Goal: Information Seeking & Learning: Check status

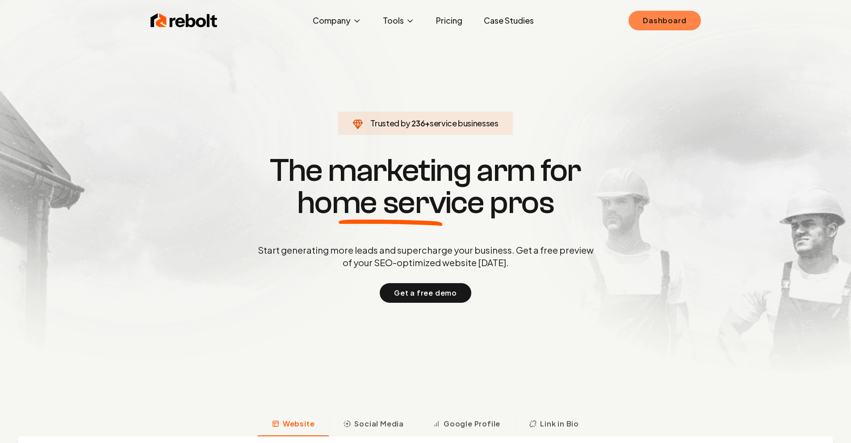
drag, startPoint x: 649, startPoint y: 27, endPoint x: 644, endPoint y: 21, distance: 8.6
click at [644, 21] on link "Dashboard" at bounding box center [664, 21] width 72 height 20
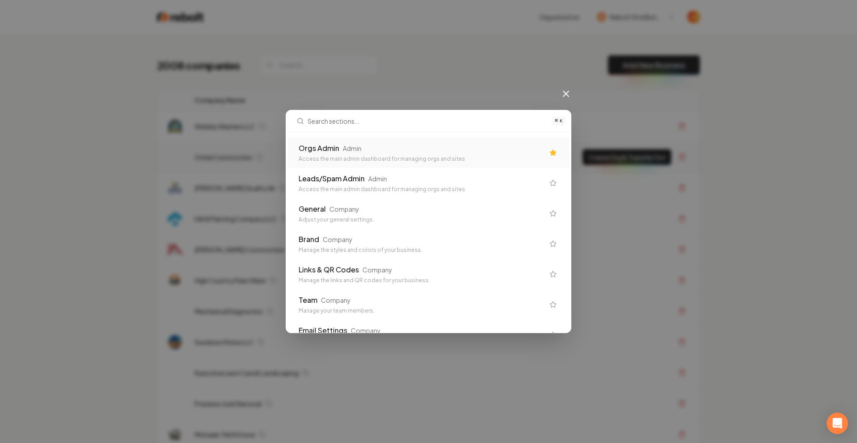
click at [413, 150] on div "Orgs Admin Admin" at bounding box center [422, 148] width 246 height 11
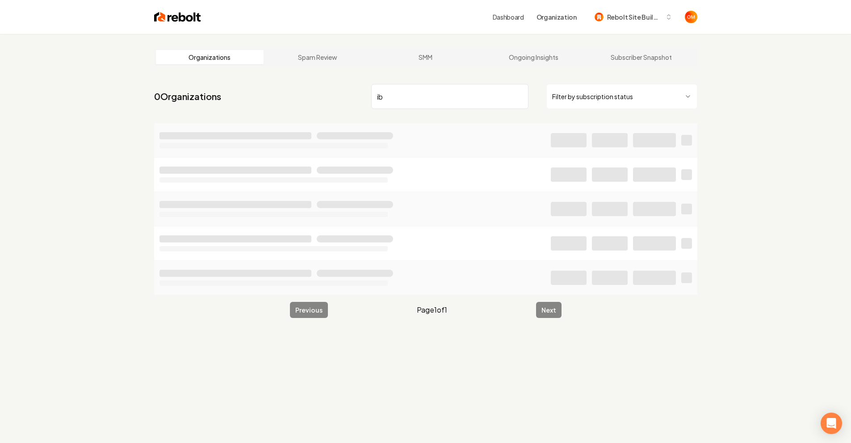
type input "i"
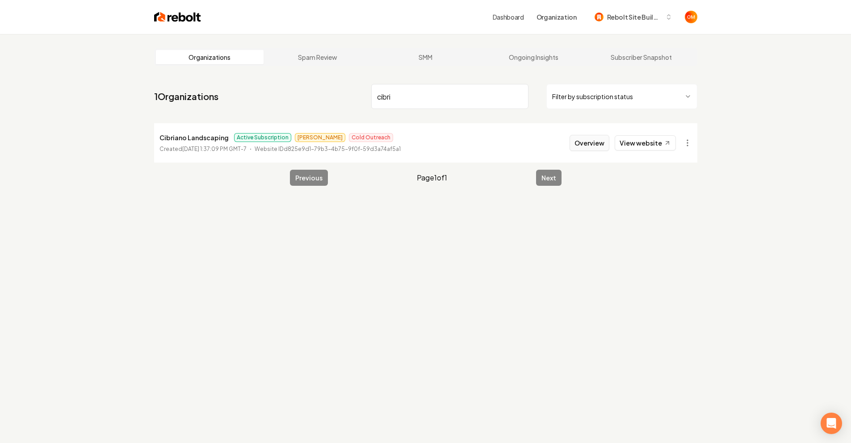
type input "cibri"
click at [594, 146] on button "Overview" at bounding box center [589, 143] width 40 height 16
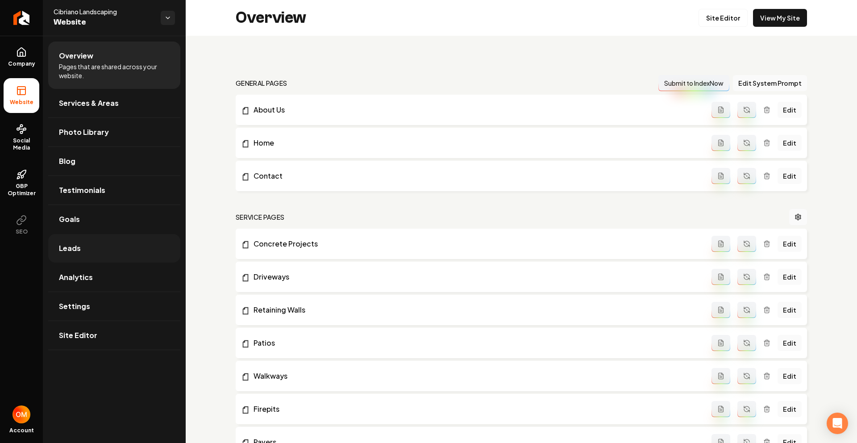
click at [98, 252] on link "Leads" at bounding box center [114, 248] width 132 height 29
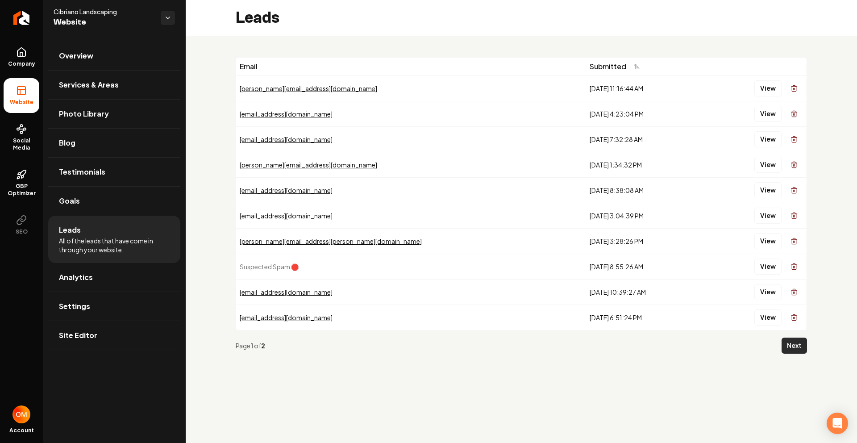
click at [799, 346] on button "Next" at bounding box center [794, 346] width 25 height 16
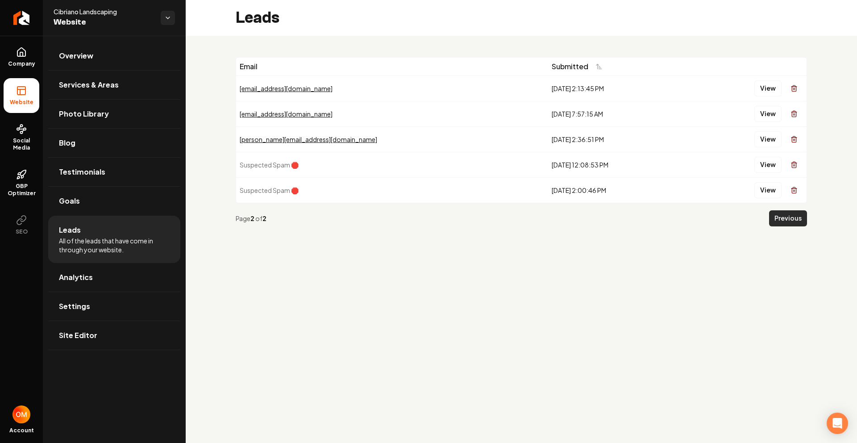
click at [794, 218] on button "Previous" at bounding box center [788, 218] width 38 height 16
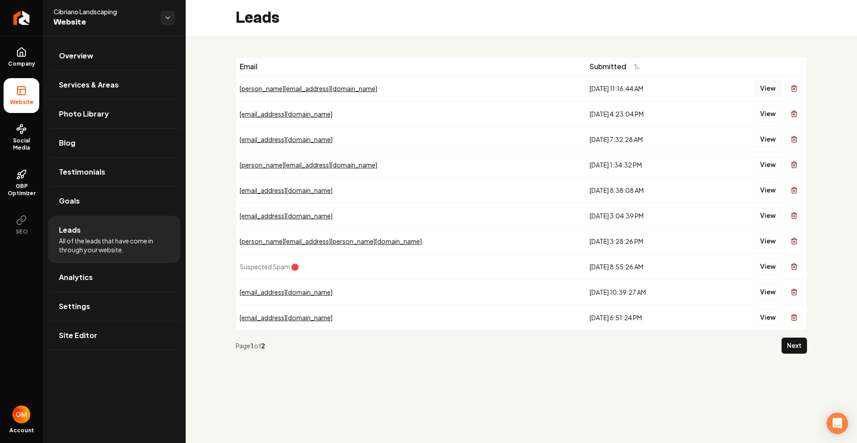
click at [763, 96] on button "View" at bounding box center [768, 88] width 27 height 16
click at [772, 114] on button "View" at bounding box center [768, 114] width 27 height 16
click at [773, 138] on button "View" at bounding box center [768, 139] width 27 height 16
click at [765, 167] on button "View" at bounding box center [768, 165] width 27 height 16
click at [776, 221] on button "View" at bounding box center [768, 216] width 27 height 16
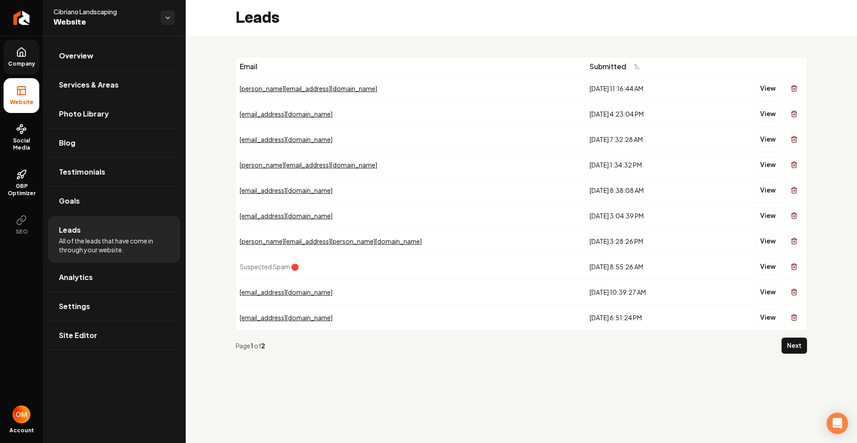
click at [16, 59] on link "Company" at bounding box center [22, 57] width 36 height 35
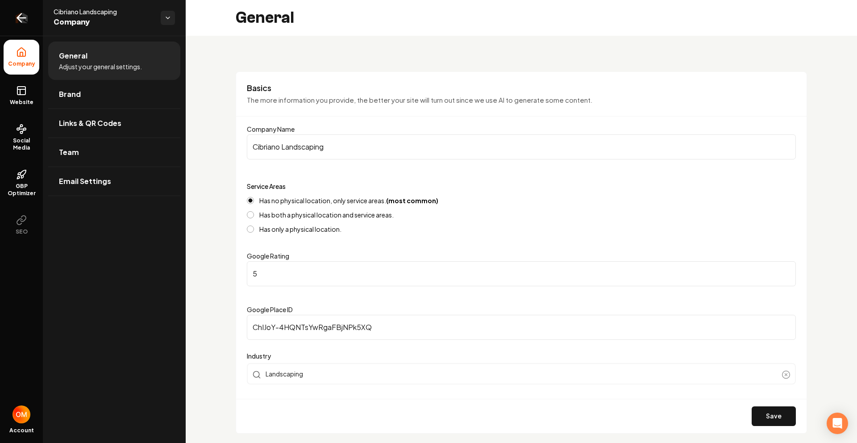
click at [13, 21] on link "Return to dashboard" at bounding box center [21, 18] width 43 height 36
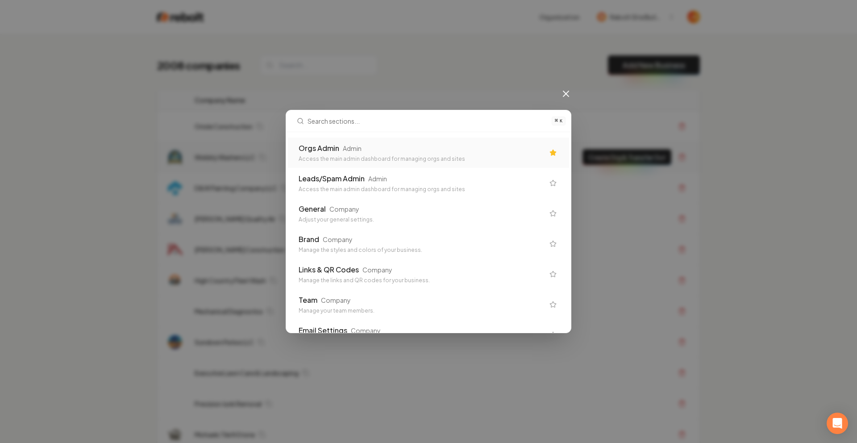
click at [358, 150] on div "Admin" at bounding box center [352, 148] width 19 height 9
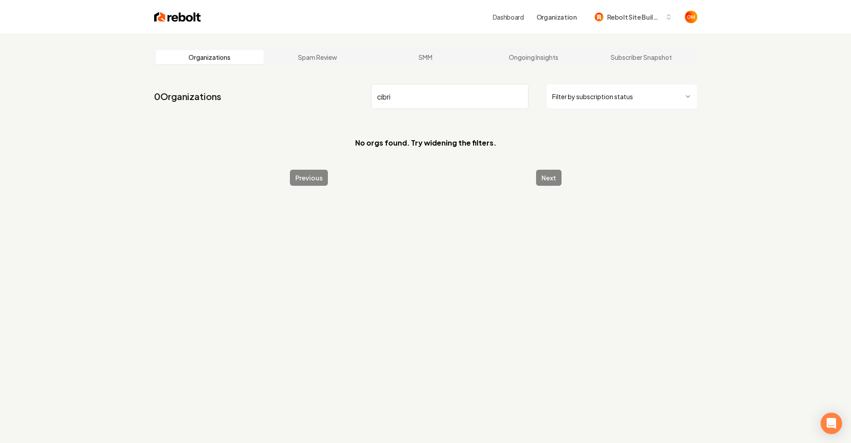
type input "cibria"
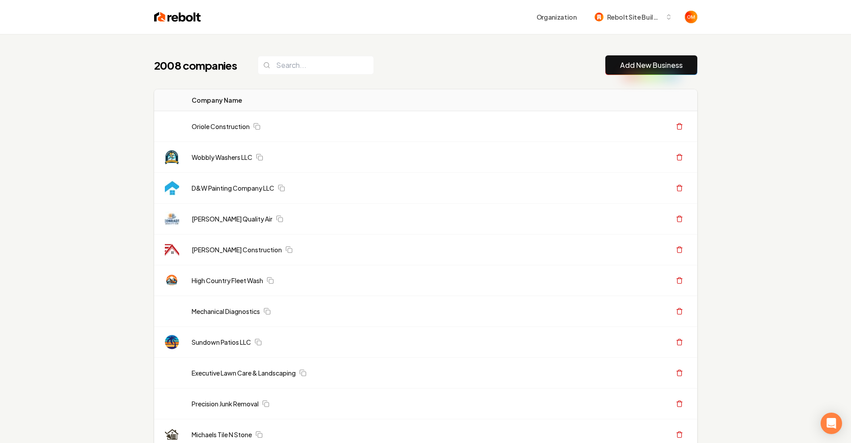
click at [313, 65] on input "search" at bounding box center [316, 65] width 116 height 19
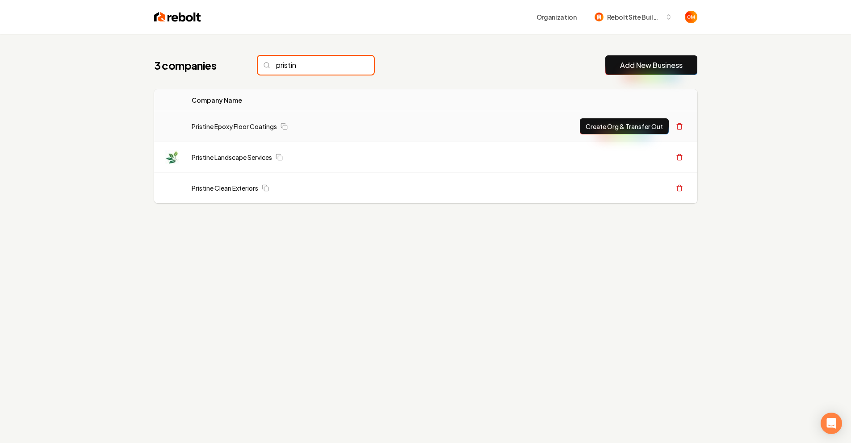
type input "pristin"
click at [251, 119] on td "Pristine Epoxy Floor Coatings" at bounding box center [304, 126] width 241 height 31
click at [250, 123] on link "Pristine Epoxy Floor Coatings" at bounding box center [234, 126] width 85 height 9
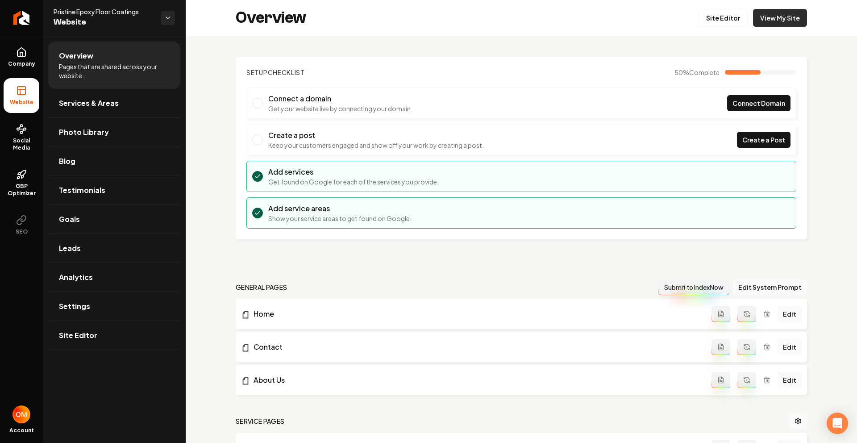
click at [772, 13] on link "View My Site" at bounding box center [780, 18] width 54 height 18
click at [709, 15] on link "Site Editor" at bounding box center [723, 18] width 49 height 18
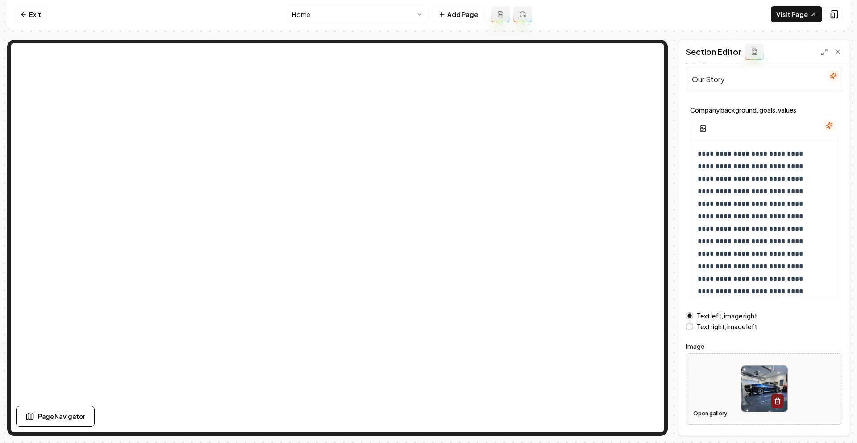
scroll to position [40, 0]
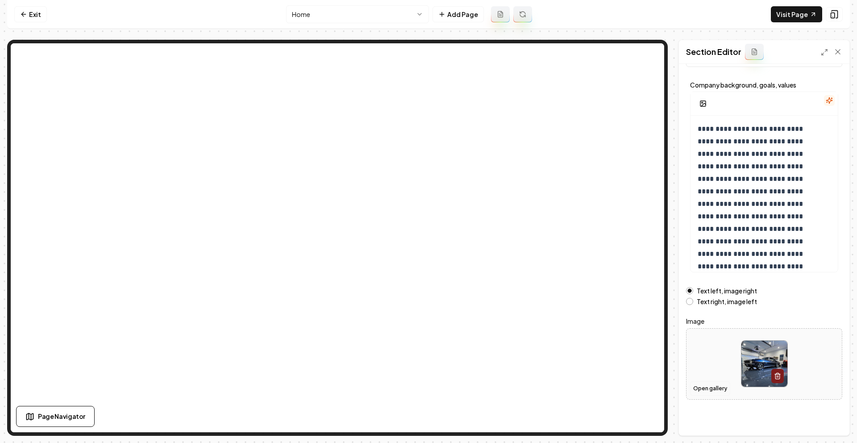
click at [703, 388] on button "Open gallery" at bounding box center [710, 388] width 40 height 14
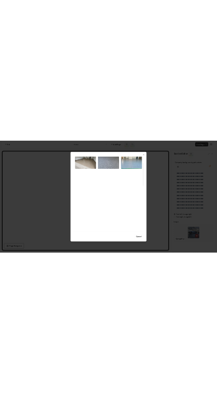
scroll to position [0, 0]
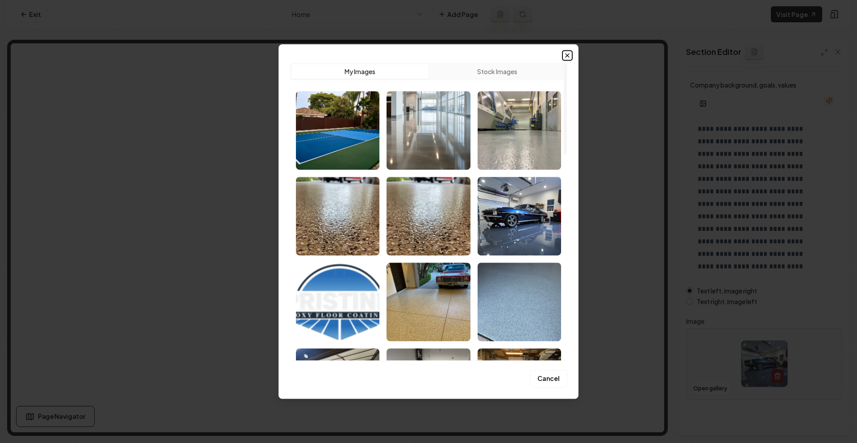
click at [568, 55] on icon "button" at bounding box center [568, 56] width 4 height 4
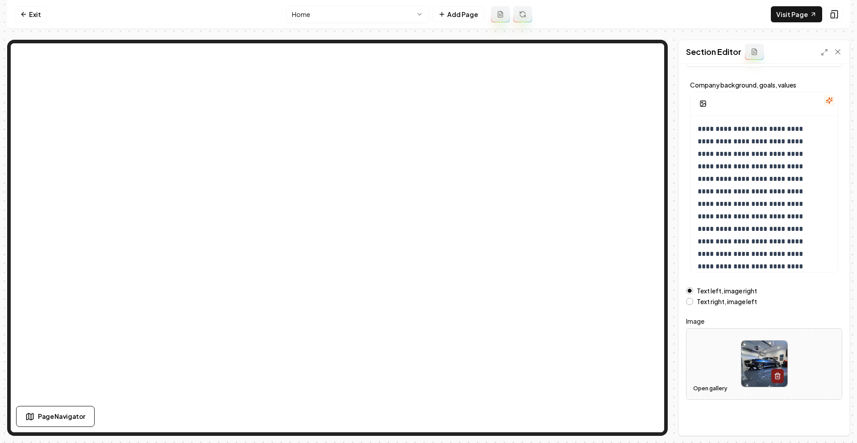
click at [696, 391] on button "Open gallery" at bounding box center [710, 388] width 40 height 14
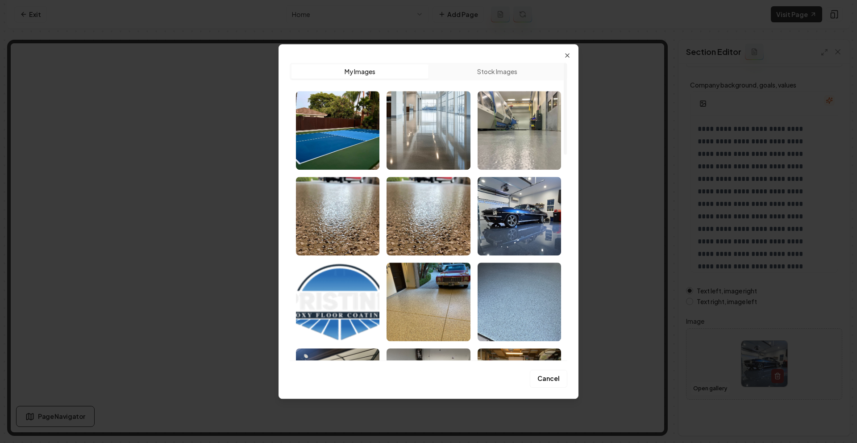
click at [536, 67] on button "Stock Images" at bounding box center [497, 71] width 137 height 14
click at [407, 76] on button "My Images" at bounding box center [360, 71] width 137 height 14
click at [566, 56] on icon "button" at bounding box center [567, 55] width 7 height 7
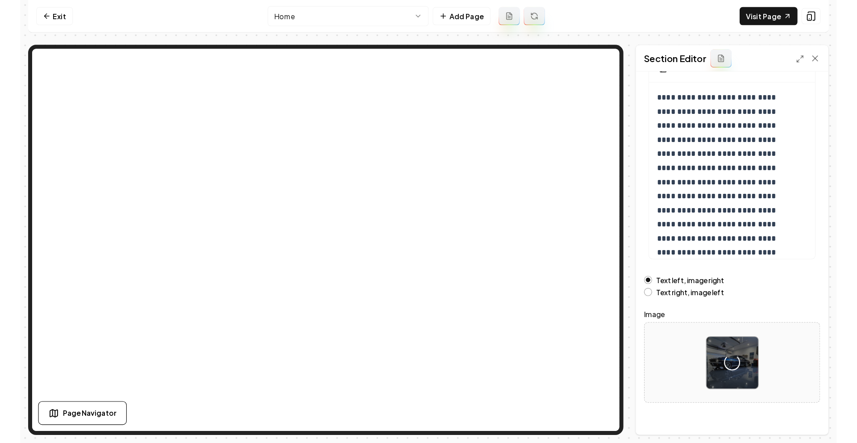
scroll to position [89, 0]
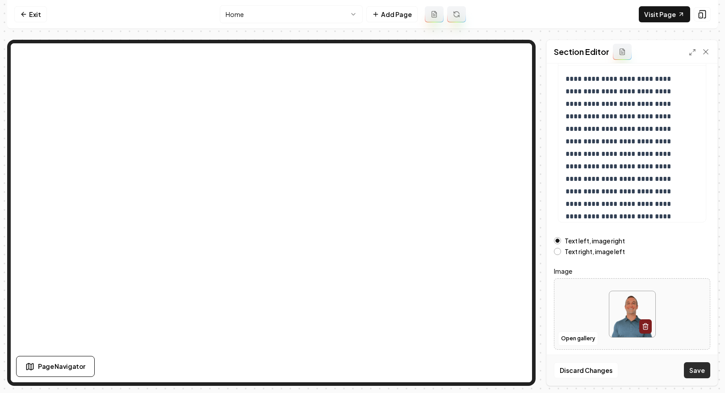
click at [694, 370] on button "Save" at bounding box center [697, 370] width 26 height 16
click at [676, 4] on nav "Exit Home Add Page Visit Page" at bounding box center [362, 14] width 710 height 29
click at [667, 10] on link "Visit Page" at bounding box center [663, 14] width 51 height 16
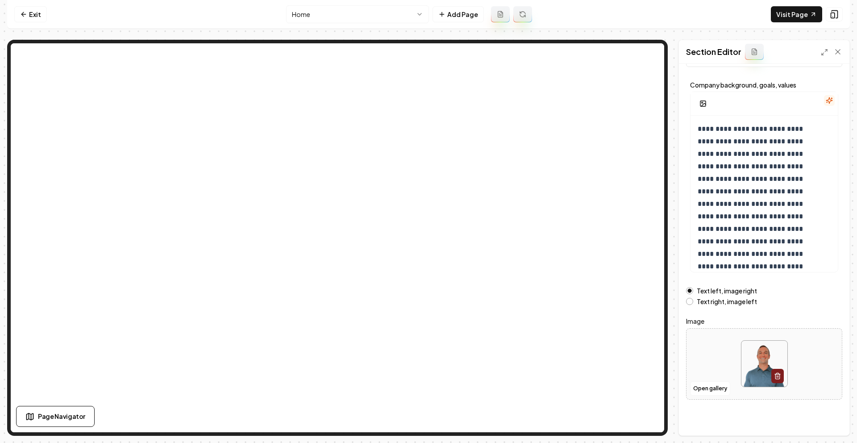
scroll to position [40, 0]
click at [34, 16] on link "Exit" at bounding box center [30, 14] width 33 height 16
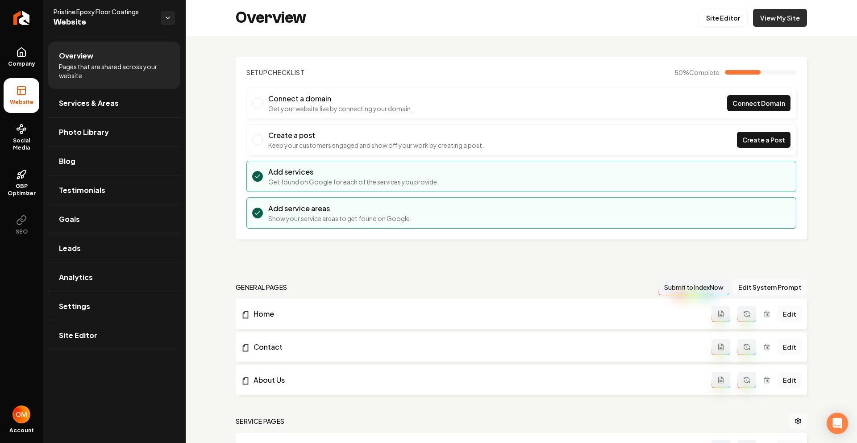
click at [765, 16] on link "View My Site" at bounding box center [780, 18] width 54 height 18
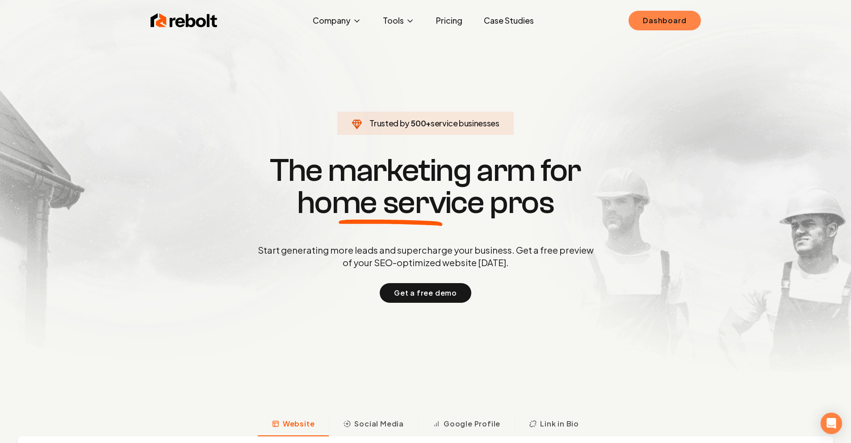
click at [675, 18] on link "Dashboard" at bounding box center [664, 21] width 72 height 20
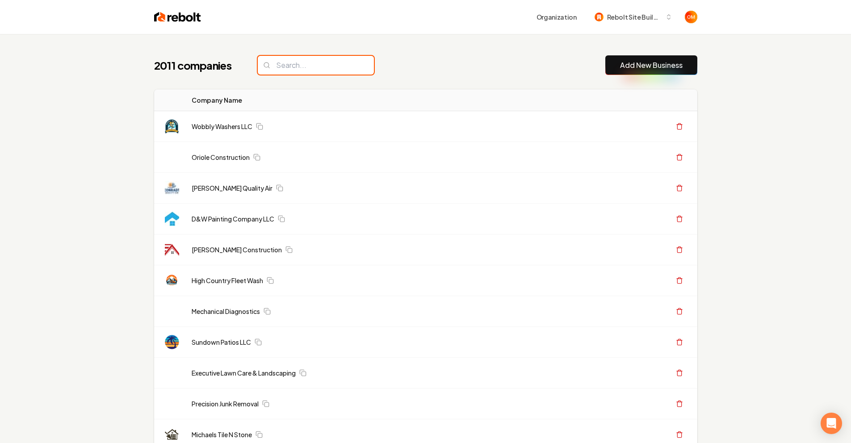
click at [309, 64] on input "search" at bounding box center [316, 65] width 116 height 19
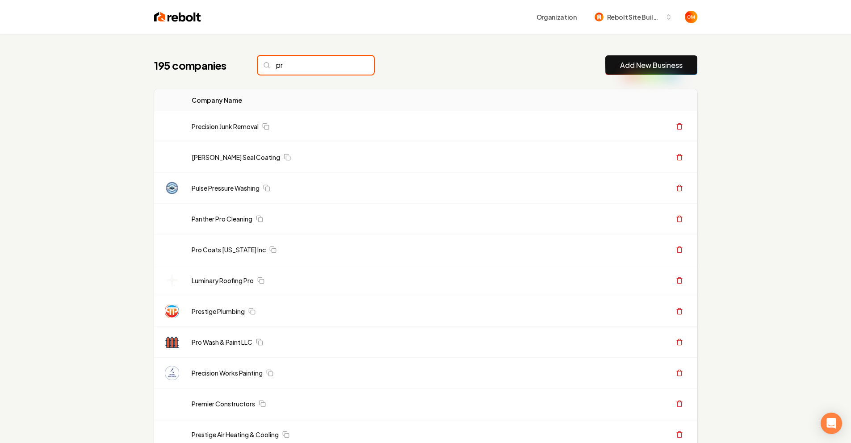
type input "p"
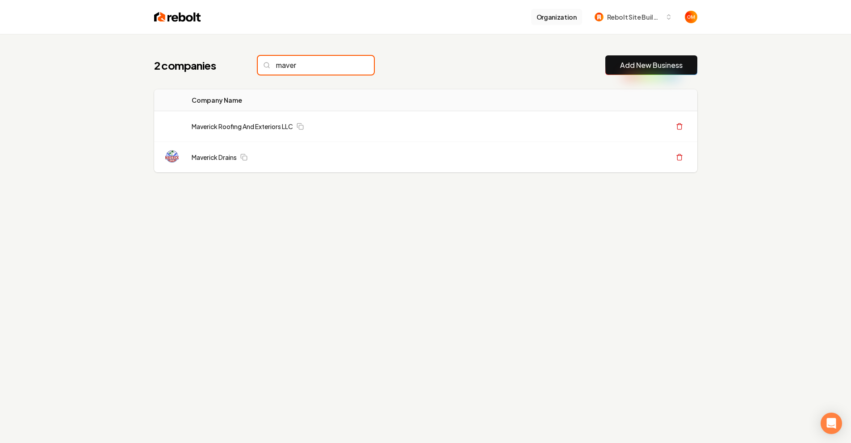
type input "maver"
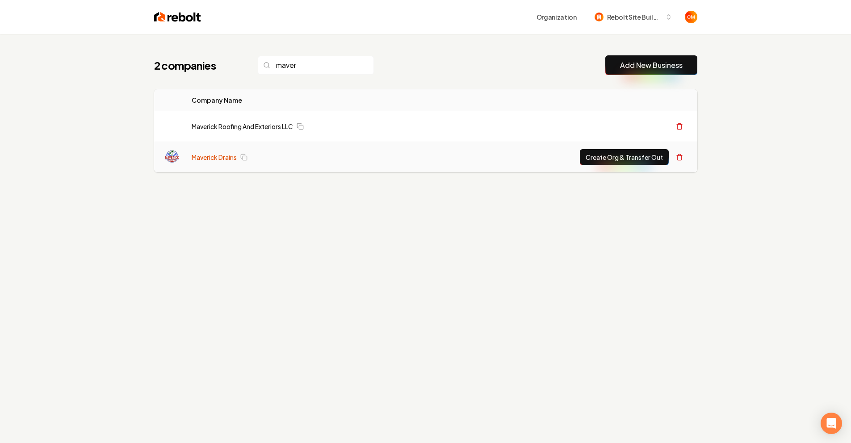
click at [215, 157] on link "Maverick Drains" at bounding box center [214, 157] width 45 height 9
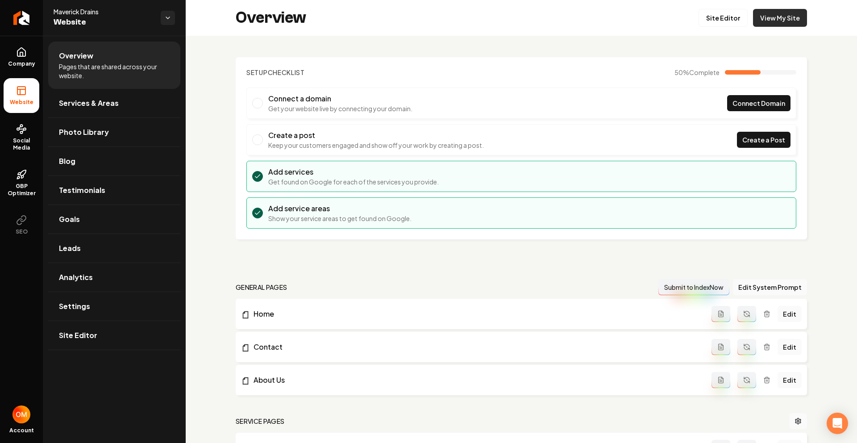
click at [774, 21] on link "View My Site" at bounding box center [780, 18] width 54 height 18
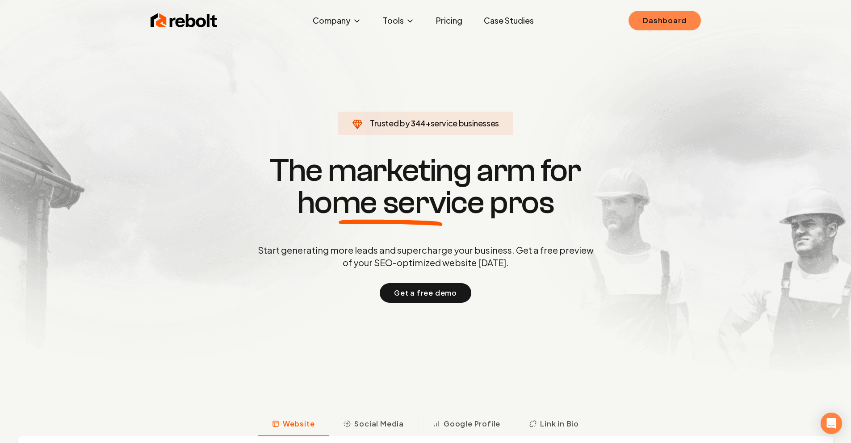
click at [666, 24] on link "Dashboard" at bounding box center [664, 21] width 72 height 20
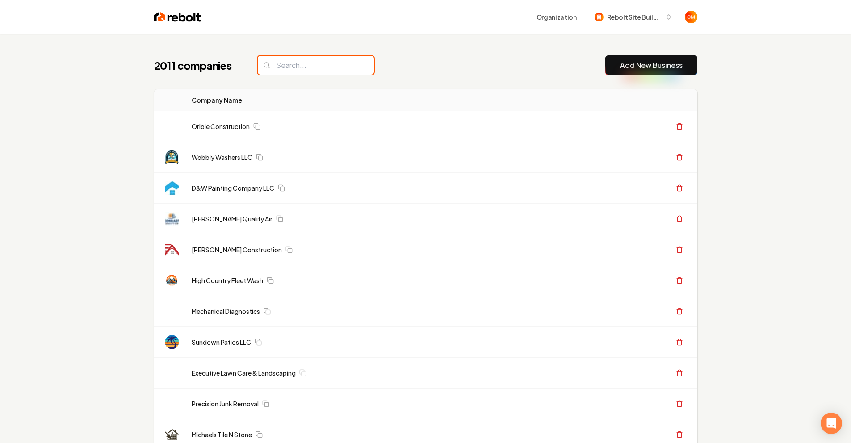
click at [305, 71] on input "search" at bounding box center [316, 65] width 116 height 19
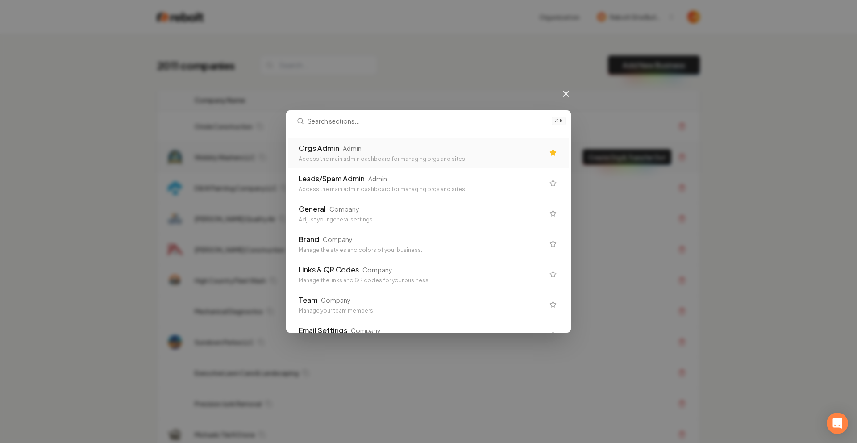
click at [377, 145] on div "Orgs Admin Admin" at bounding box center [422, 148] width 246 height 11
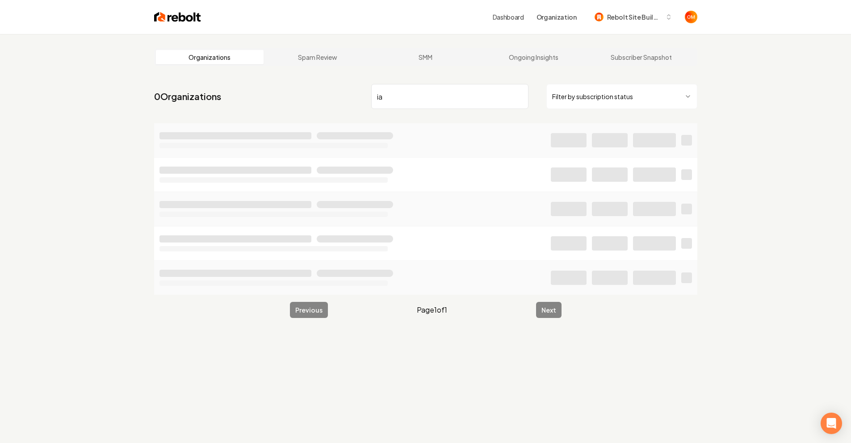
type input "i"
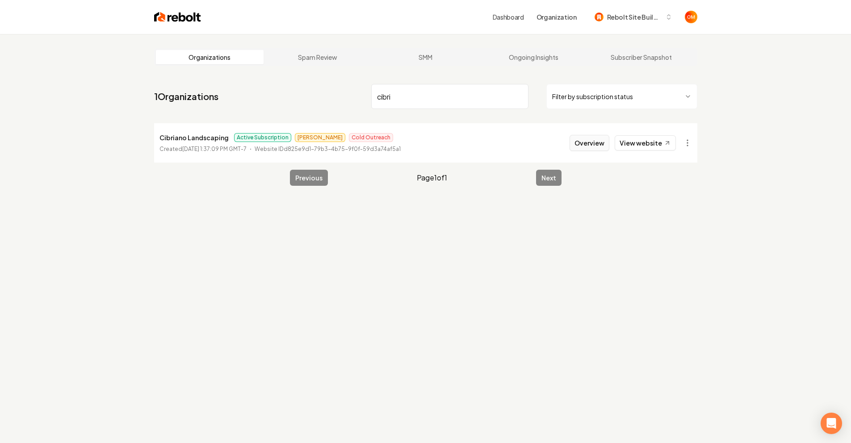
type input "cibri"
click at [580, 141] on button "Overview" at bounding box center [589, 143] width 40 height 16
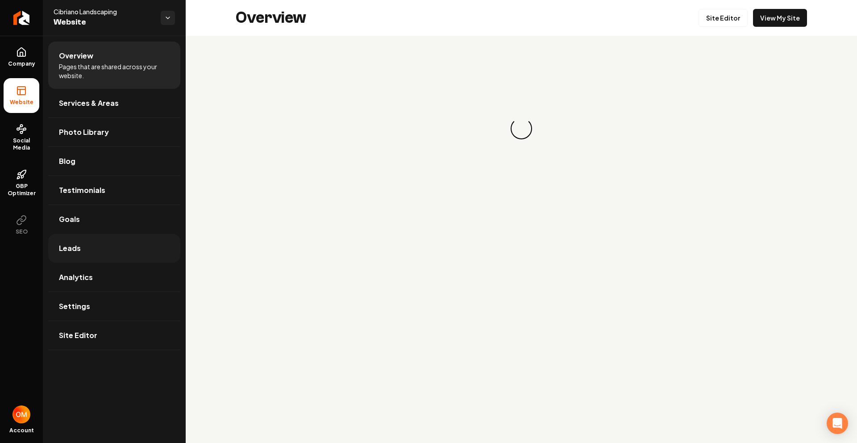
click at [95, 246] on link "Leads" at bounding box center [114, 248] width 132 height 29
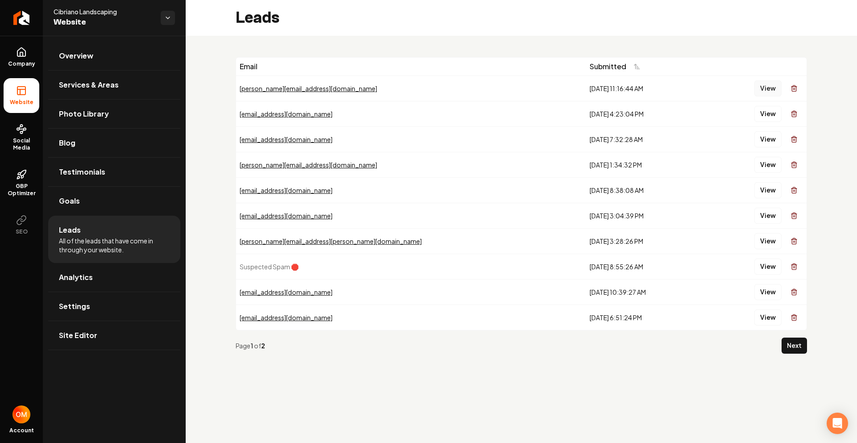
click at [767, 85] on button "View" at bounding box center [768, 88] width 27 height 16
click at [769, 164] on button "View" at bounding box center [768, 165] width 27 height 16
click at [763, 246] on button "View" at bounding box center [768, 241] width 27 height 16
click at [775, 321] on button "View" at bounding box center [768, 317] width 27 height 16
click at [764, 287] on button "View" at bounding box center [768, 292] width 27 height 16
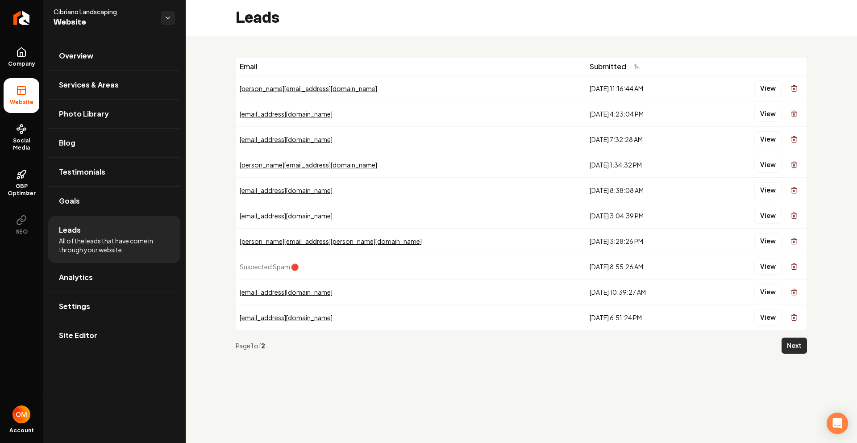
click at [786, 343] on button "Next" at bounding box center [794, 346] width 25 height 16
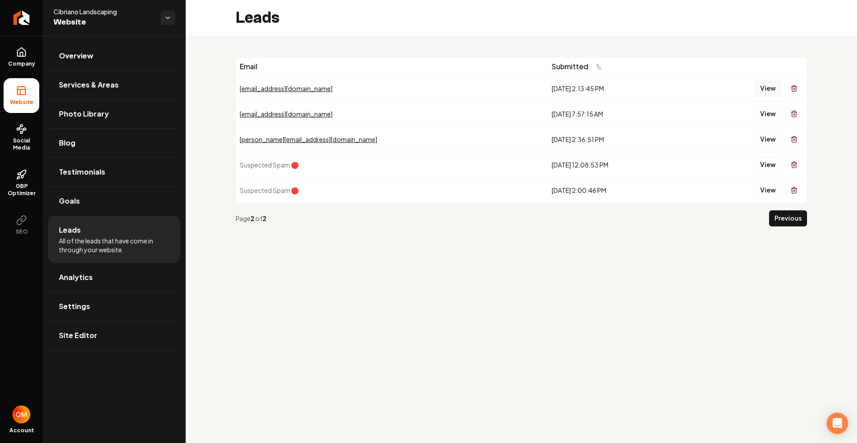
click at [772, 91] on button "View" at bounding box center [768, 88] width 27 height 16
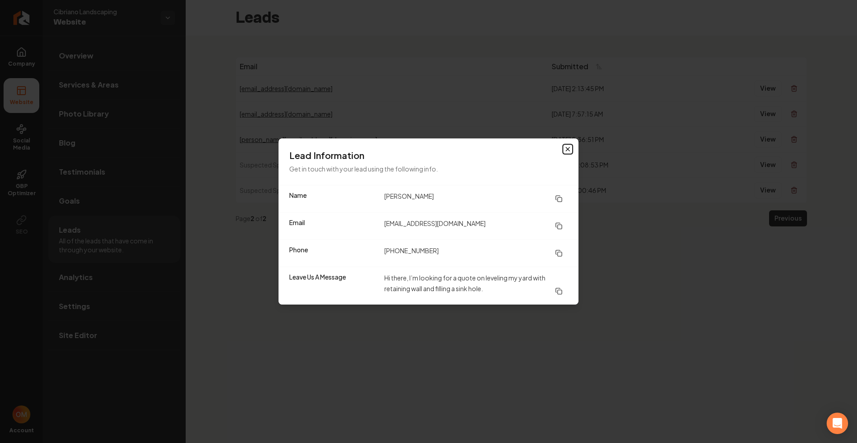
click at [567, 152] on icon "button" at bounding box center [567, 149] width 7 height 7
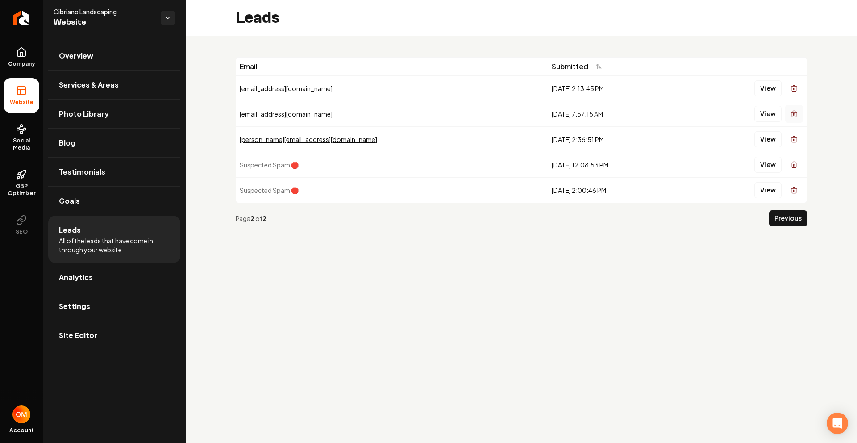
click at [789, 115] on button "Main content area" at bounding box center [794, 114] width 18 height 18
click at [762, 138] on button "View" at bounding box center [768, 139] width 27 height 16
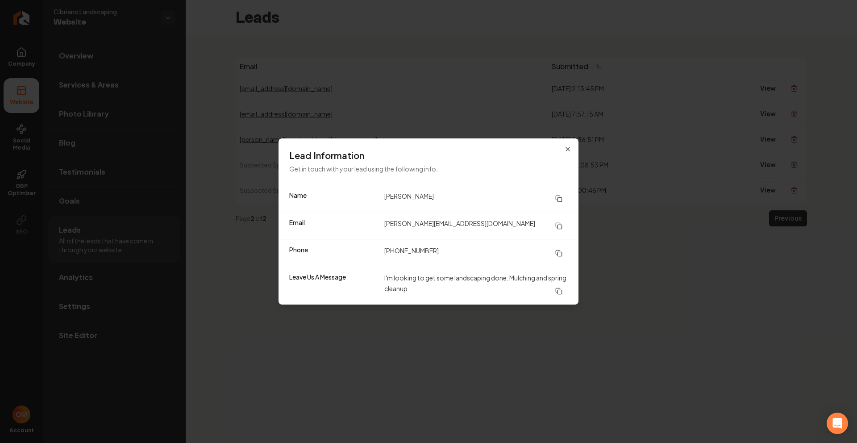
click at [570, 144] on div "Lead Information Get in touch with your lead using the following info." at bounding box center [429, 161] width 300 height 46
click at [563, 149] on h3 "Lead Information" at bounding box center [428, 155] width 279 height 13
click at [568, 149] on icon "button" at bounding box center [567, 149] width 7 height 7
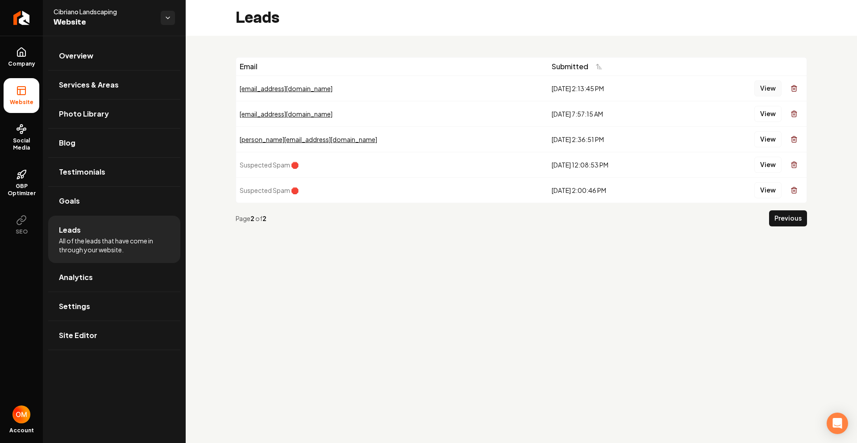
click at [768, 90] on button "View" at bounding box center [768, 88] width 27 height 16
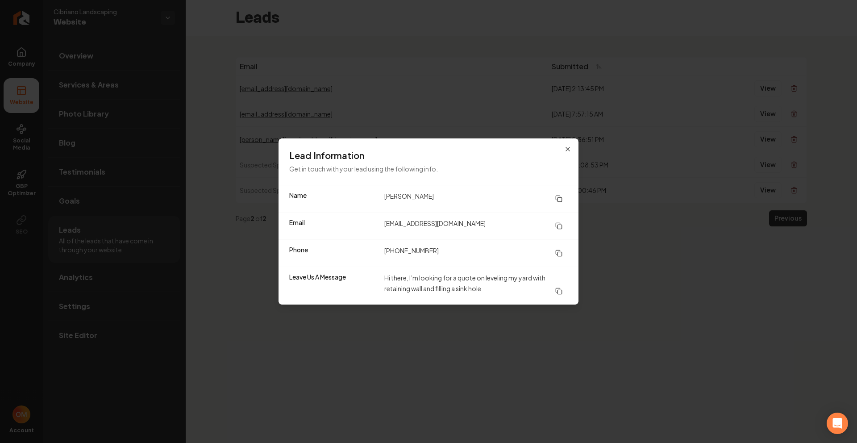
click at [554, 148] on div "Lead Information Get in touch with your lead using the following info." at bounding box center [429, 161] width 300 height 46
click at [568, 150] on icon "button" at bounding box center [568, 149] width 4 height 4
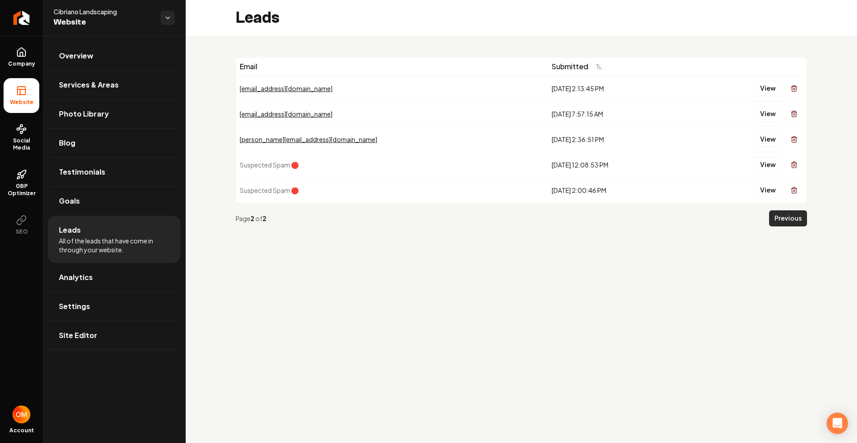
click at [783, 219] on button "Previous" at bounding box center [788, 218] width 38 height 16
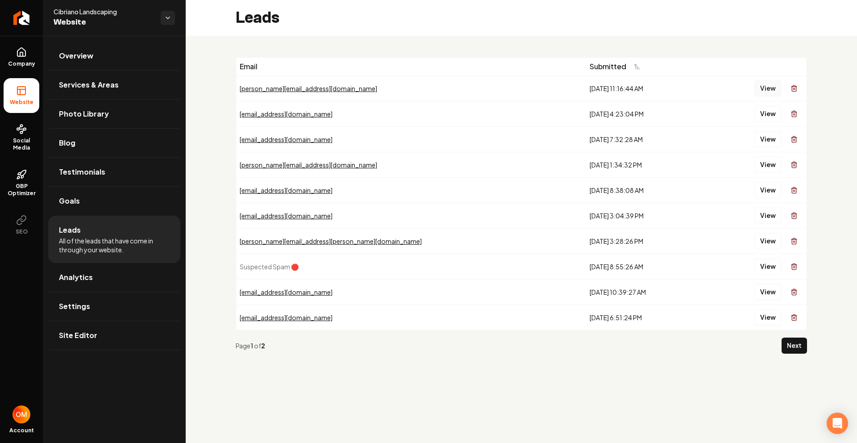
click at [772, 86] on button "View" at bounding box center [768, 88] width 27 height 16
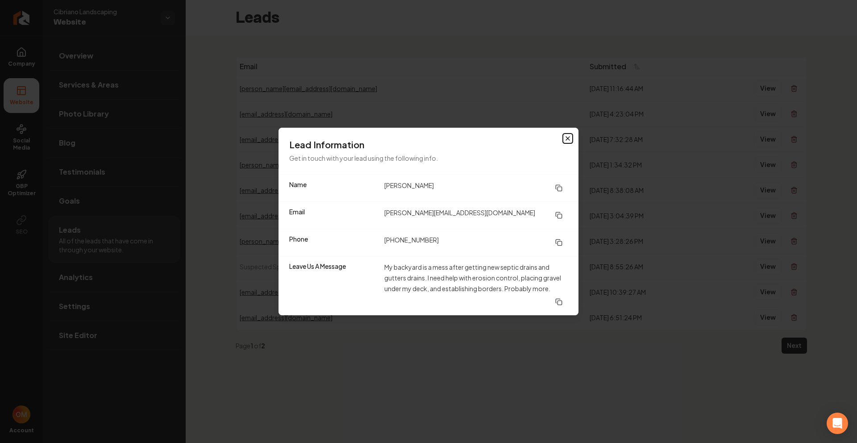
click at [564, 139] on icon "button" at bounding box center [567, 138] width 7 height 7
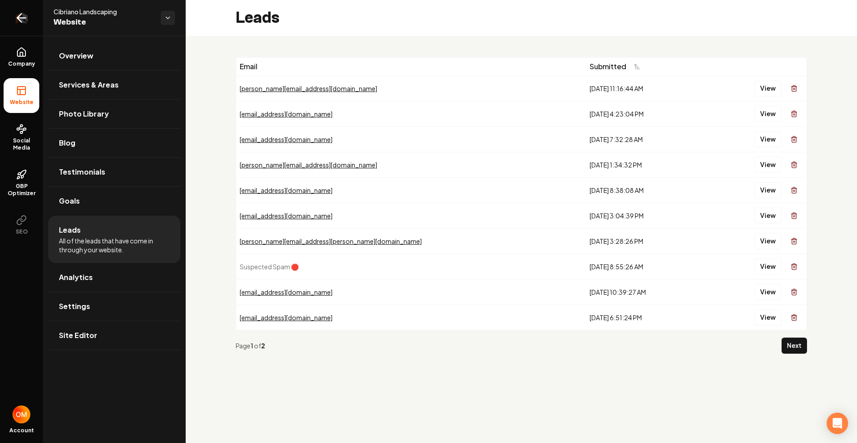
click at [26, 19] on icon "Return to dashboard" at bounding box center [21, 18] width 14 height 14
